Goal: Contribute content

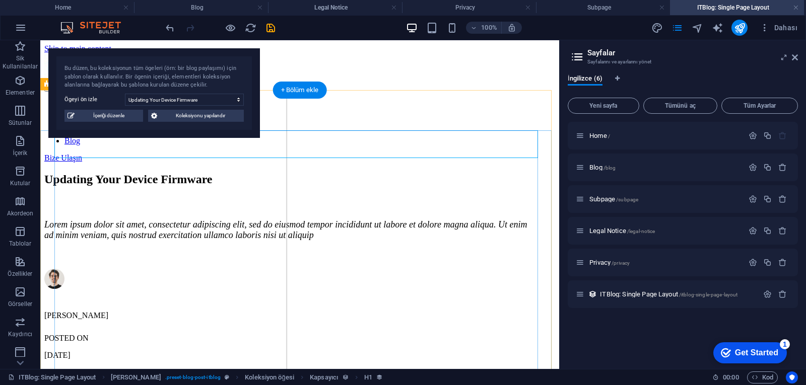
drag, startPoint x: 40, startPoint y: 40, endPoint x: 355, endPoint y: 148, distance: 332.1
click at [355, 173] on div "Updating Your Device Firmware" at bounding box center [286, 180] width 484 height 14
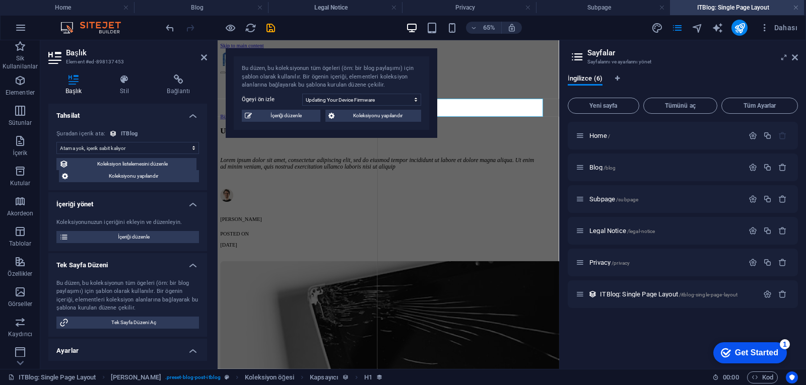
select select "name"
click at [367, 220] on div "Lorem ipsum dolor sit amet, consectetur adipiscing elit, sed do eiusmod tempor …" at bounding box center [464, 230] width 484 height 21
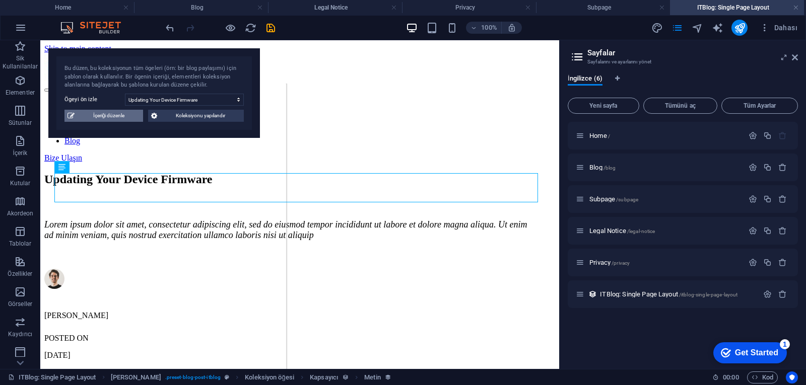
click at [115, 114] on span "İçeriği düzenle" at bounding box center [109, 116] width 62 height 12
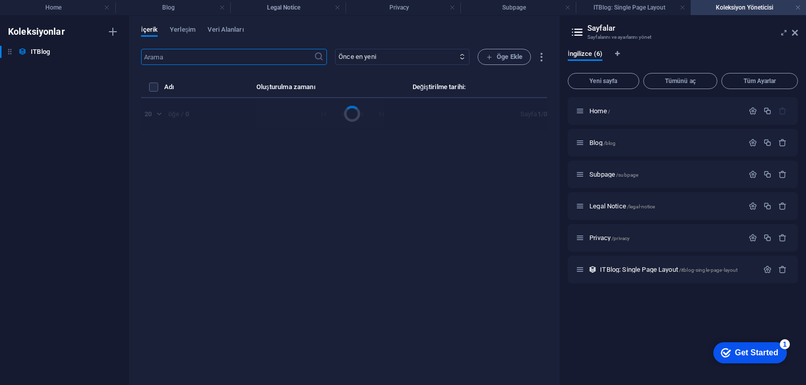
select select "Mobile"
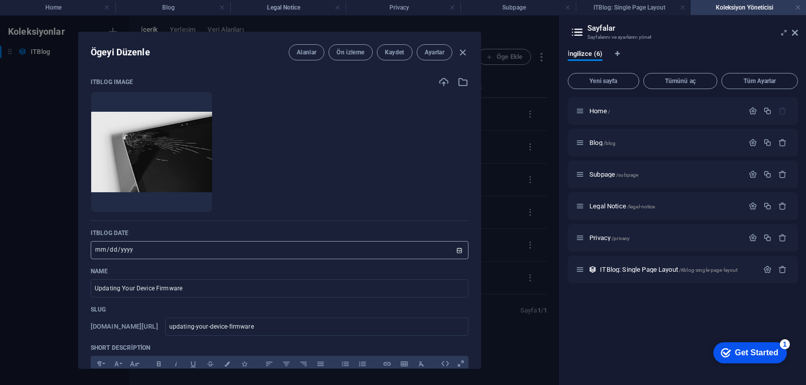
click at [221, 248] on input "[DATE]" at bounding box center [280, 250] width 378 height 18
click at [457, 250] on input "[DATE]" at bounding box center [280, 250] width 378 height 18
type input "[DATE]"
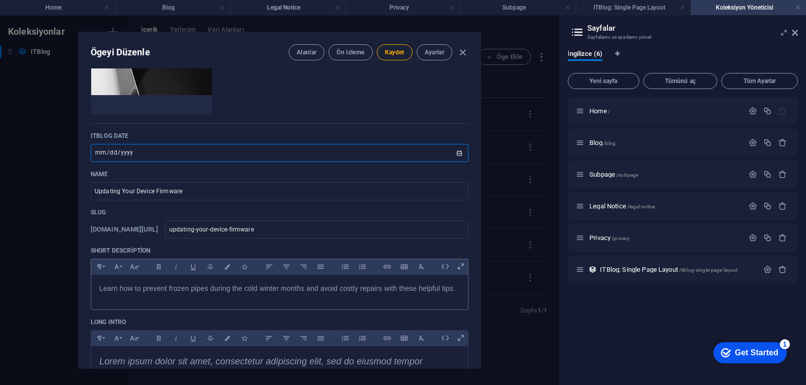
scroll to position [101, 0]
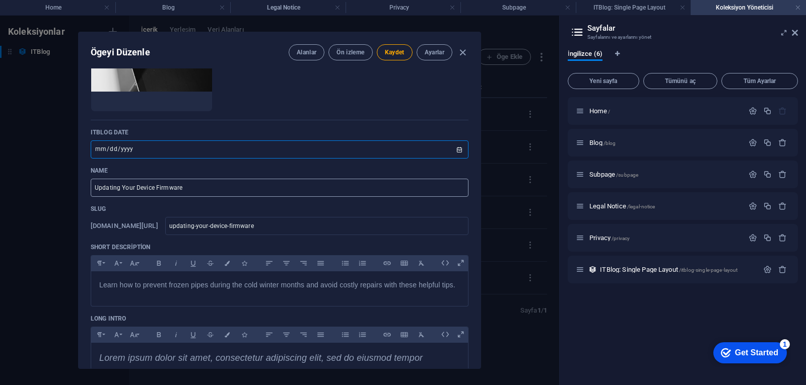
click at [182, 187] on input "Updating Your Device Firmware" at bounding box center [280, 188] width 378 height 18
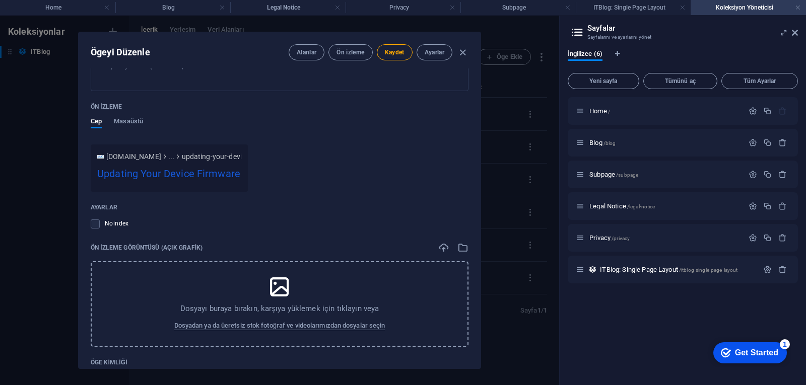
scroll to position [1134, 0]
